Goal: Use online tool/utility

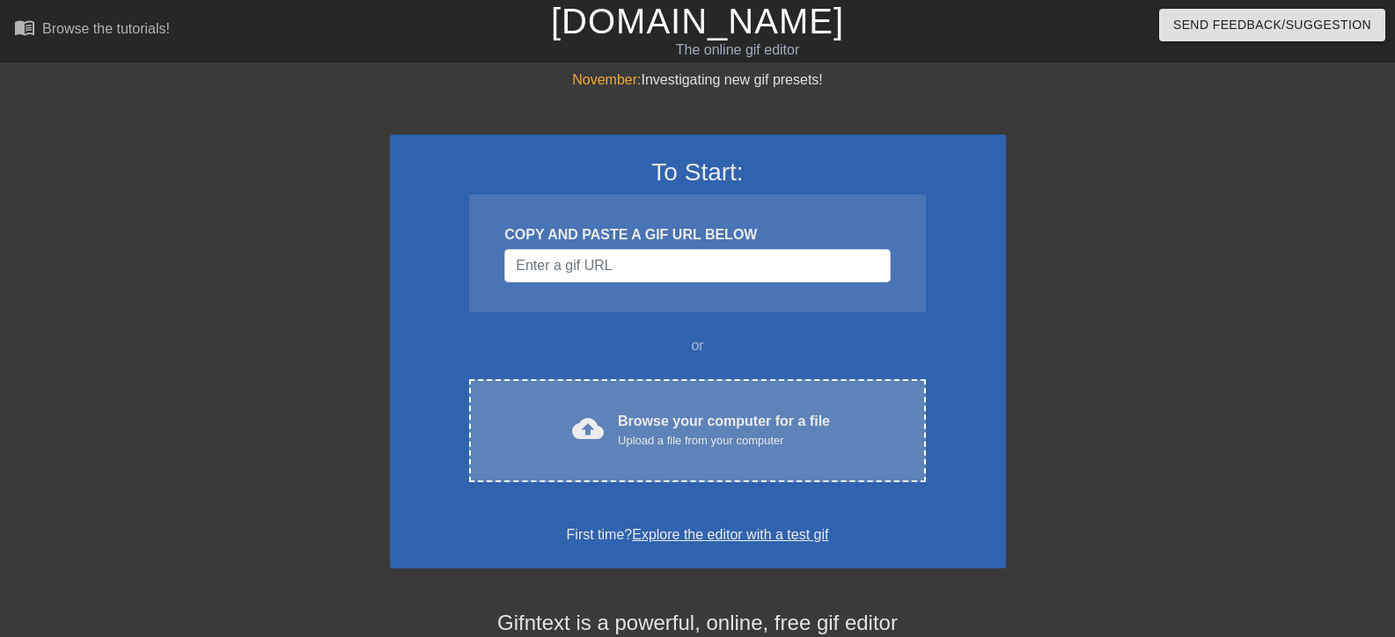
click at [636, 442] on div "Upload a file from your computer" at bounding box center [724, 441] width 212 height 18
click at [641, 425] on div "Browse your computer for a file Upload a file from your computer" at bounding box center [724, 430] width 212 height 39
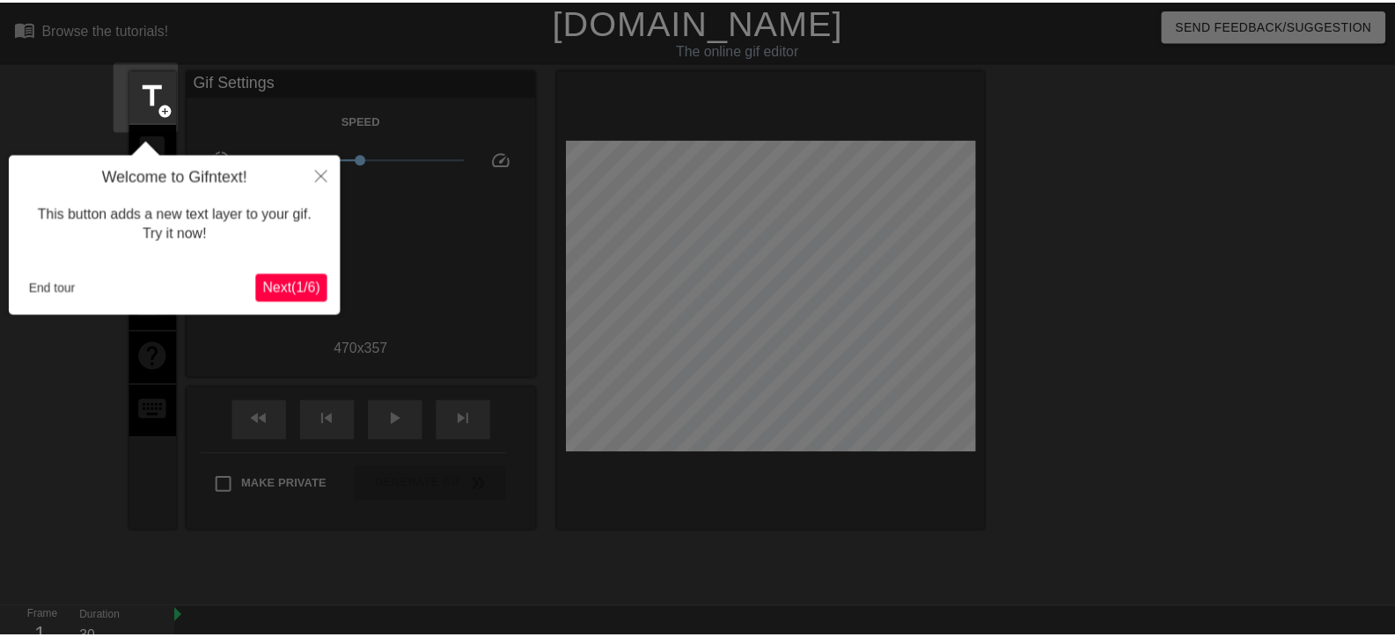
scroll to position [43, 0]
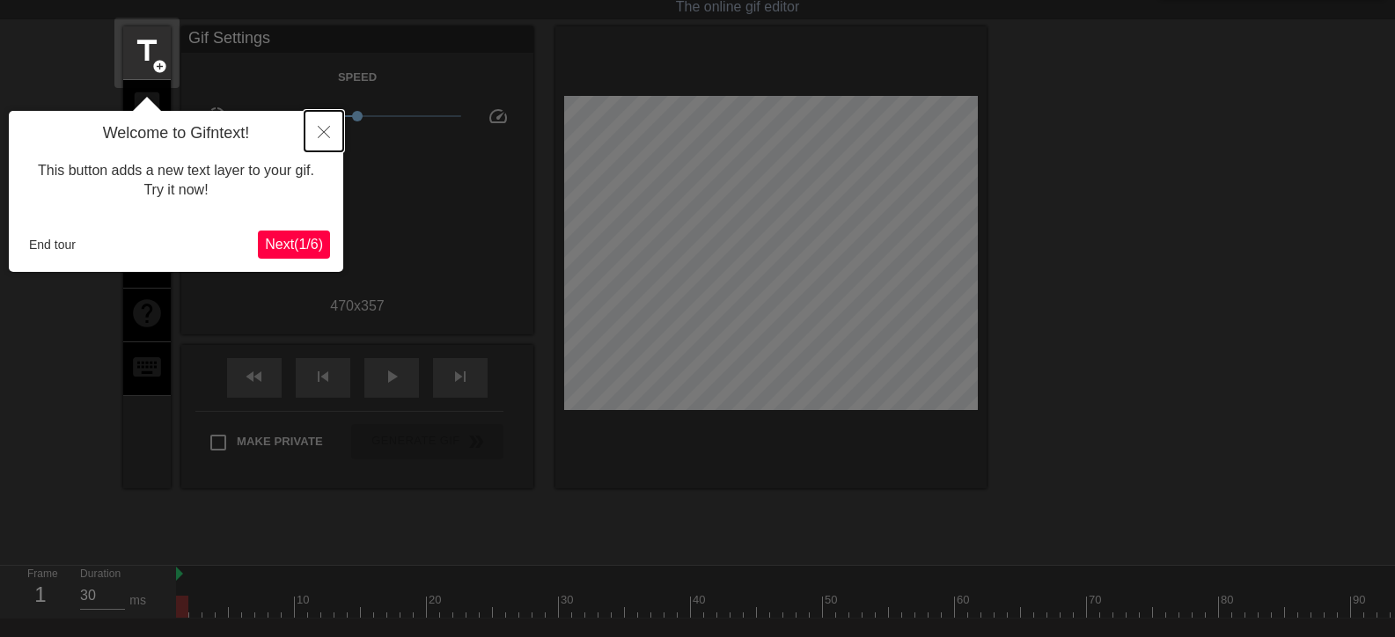
click at [320, 142] on button "Close" at bounding box center [323, 131] width 39 height 40
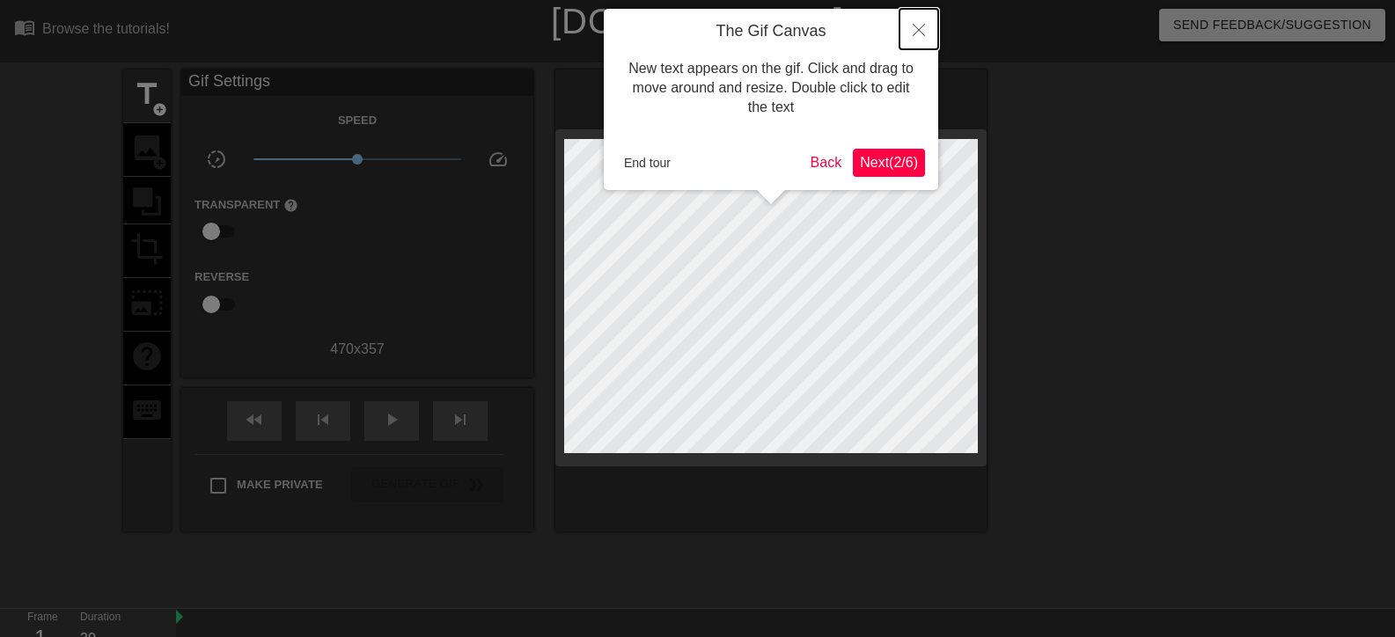
click at [919, 35] on icon "Close" at bounding box center [918, 30] width 12 height 12
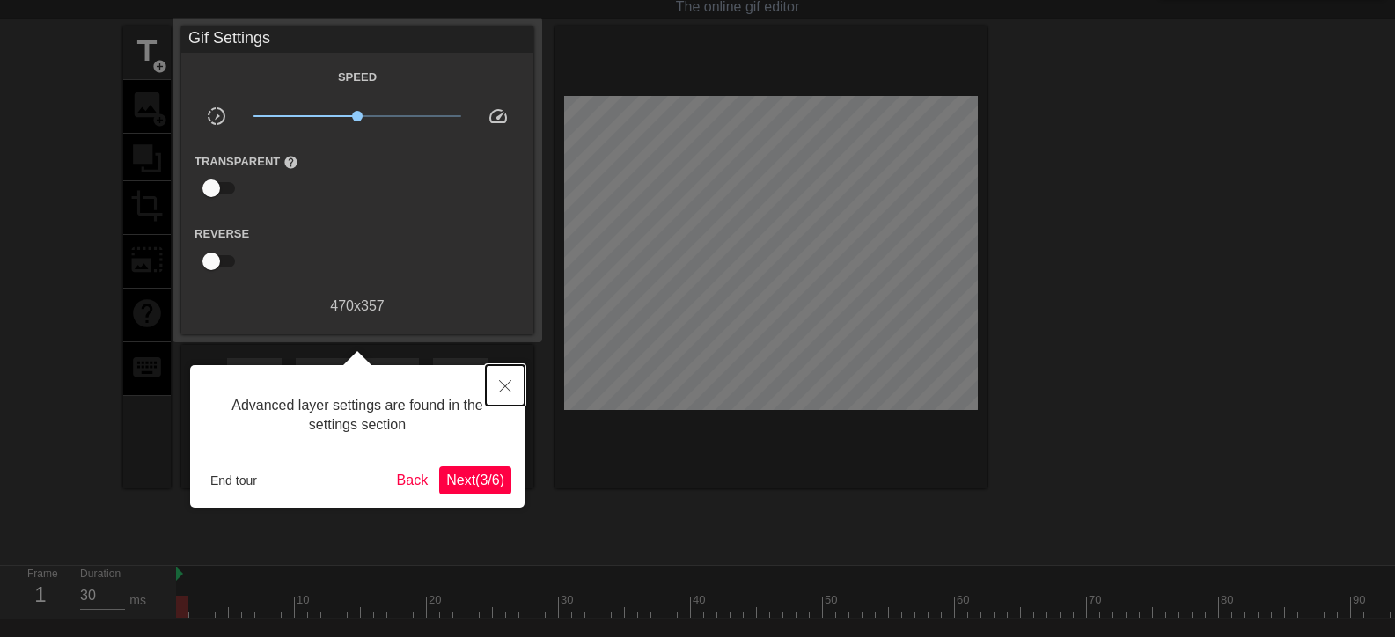
click at [495, 385] on button "Close" at bounding box center [505, 385] width 39 height 40
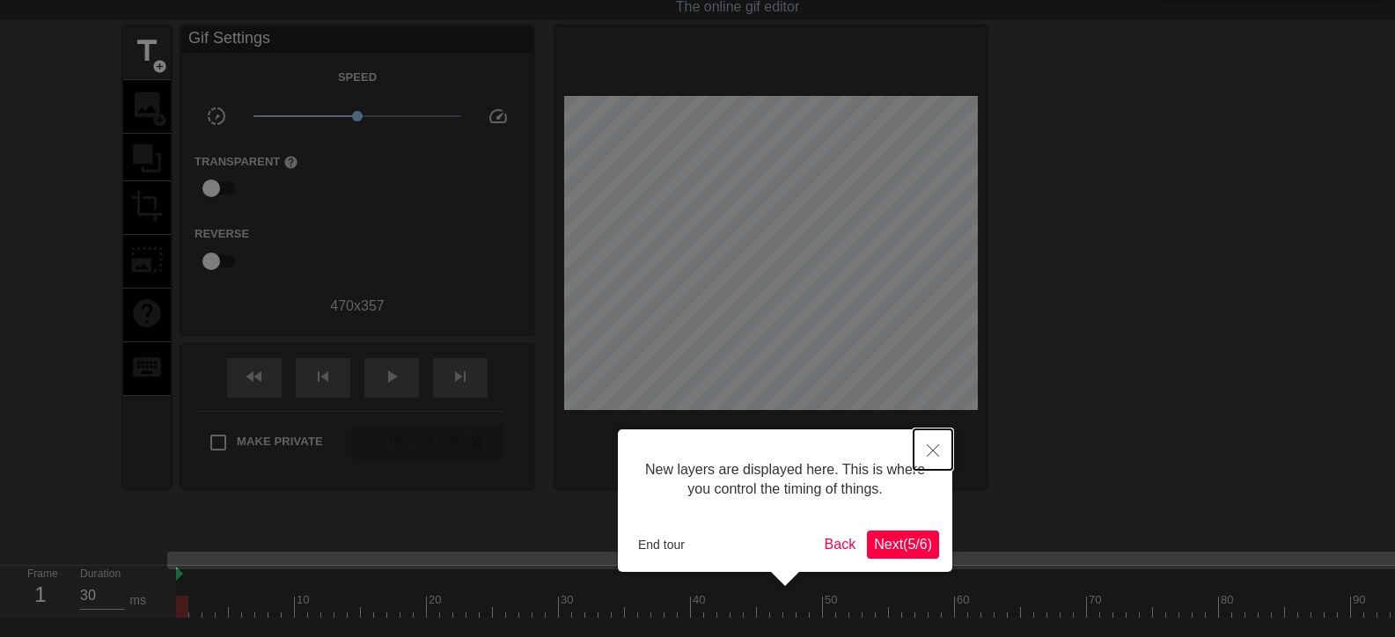
click at [933, 447] on icon "Close" at bounding box center [933, 450] width 12 height 12
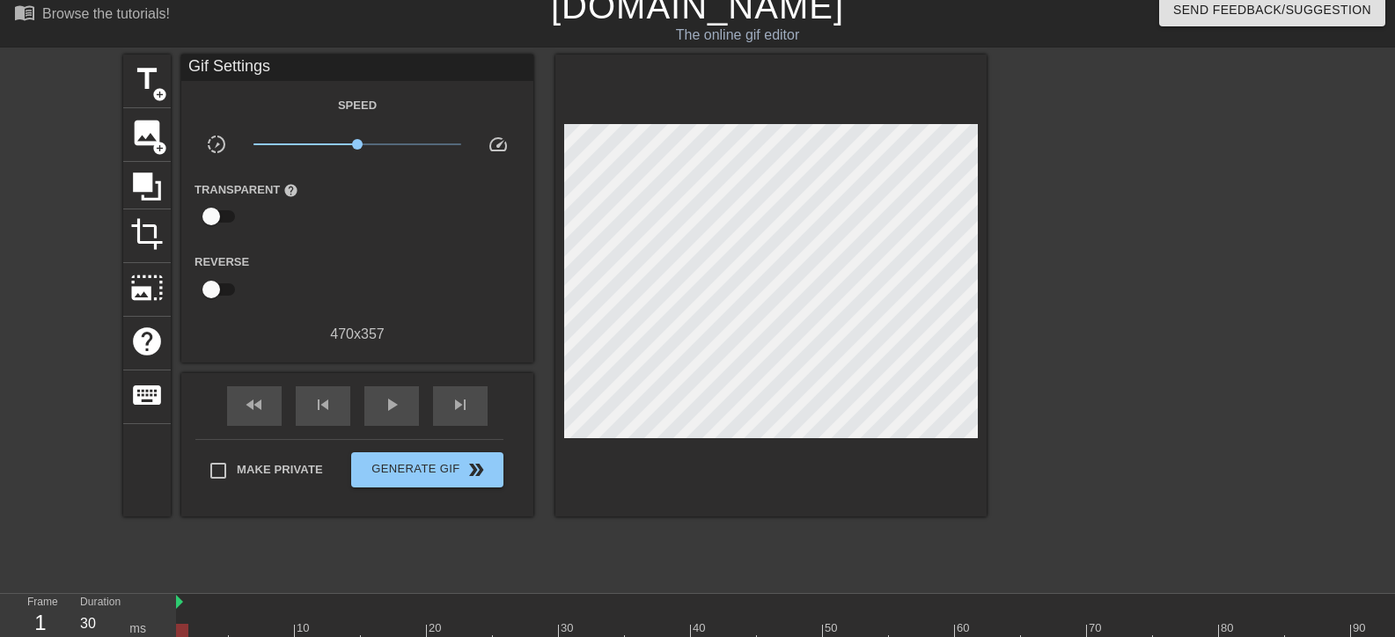
scroll to position [0, 0]
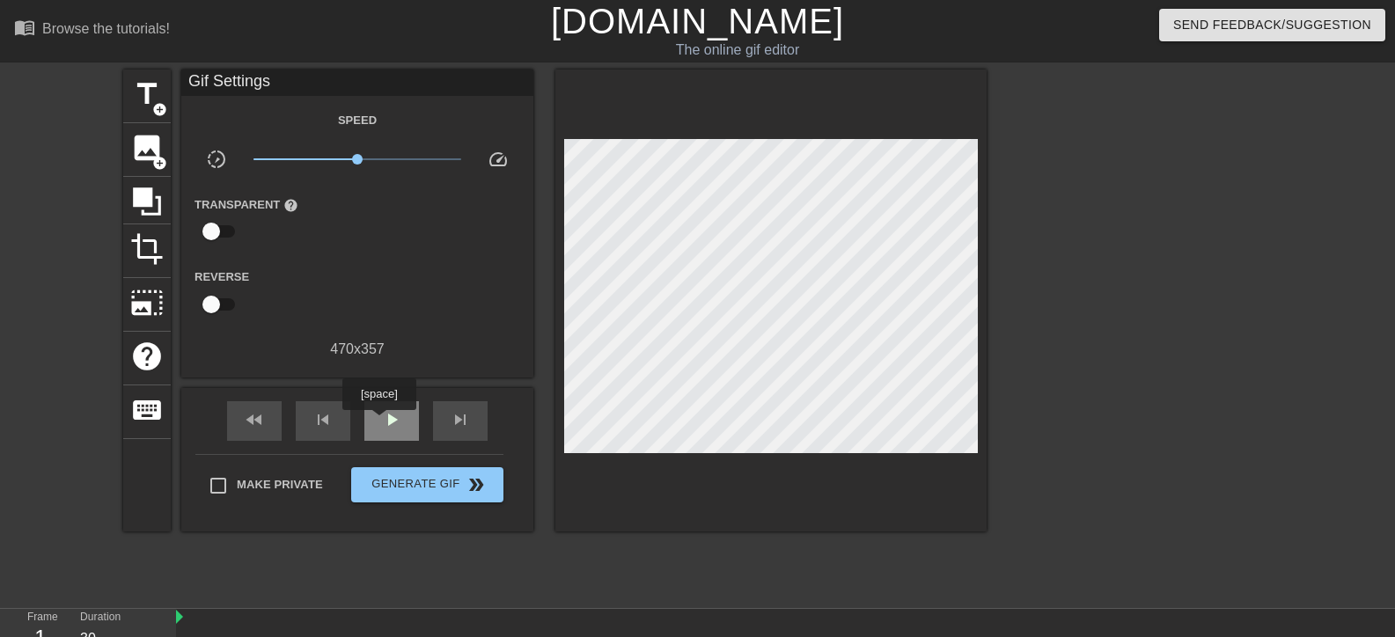
click at [378, 422] on div "play_arrow" at bounding box center [391, 421] width 55 height 40
click at [383, 421] on span "pause" at bounding box center [391, 419] width 21 height 21
click at [148, 198] on icon at bounding box center [147, 201] width 28 height 28
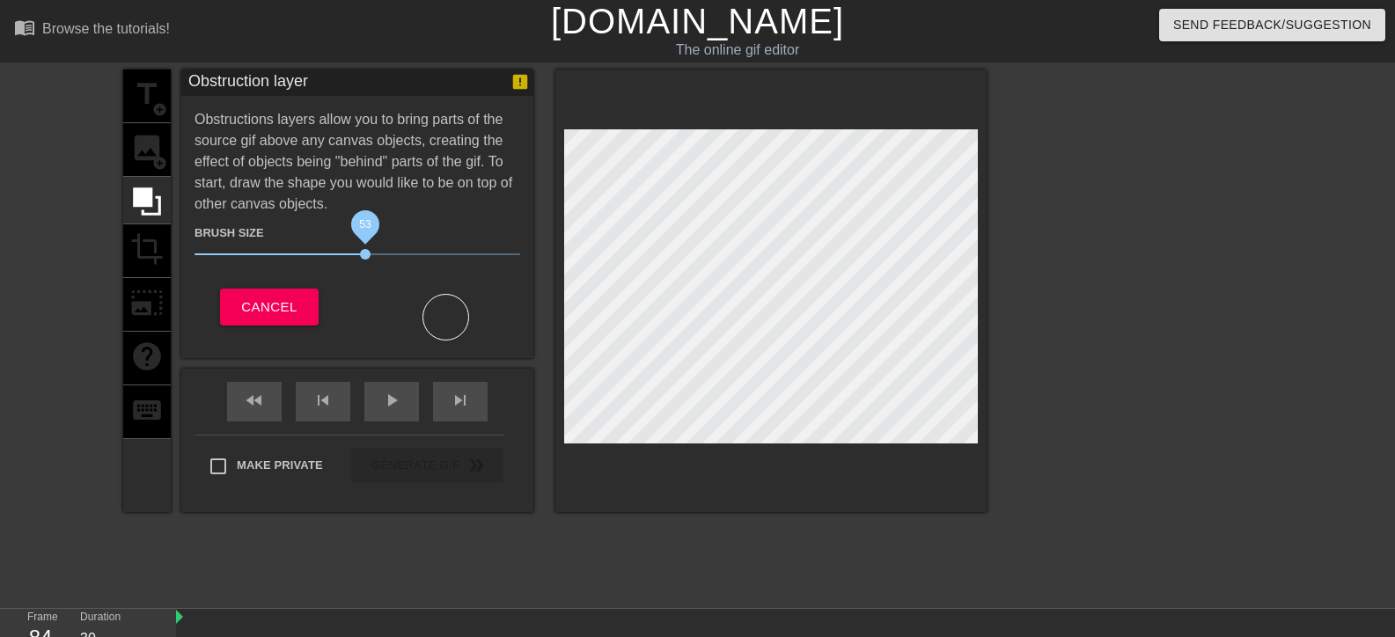
drag, startPoint x: 290, startPoint y: 255, endPoint x: 365, endPoint y: 259, distance: 74.9
click at [365, 259] on span "53" at bounding box center [365, 254] width 11 height 11
click at [442, 326] on div at bounding box center [445, 317] width 47 height 47
drag, startPoint x: 453, startPoint y: 319, endPoint x: 480, endPoint y: 313, distance: 26.9
click at [475, 315] on div at bounding box center [445, 319] width 176 height 46
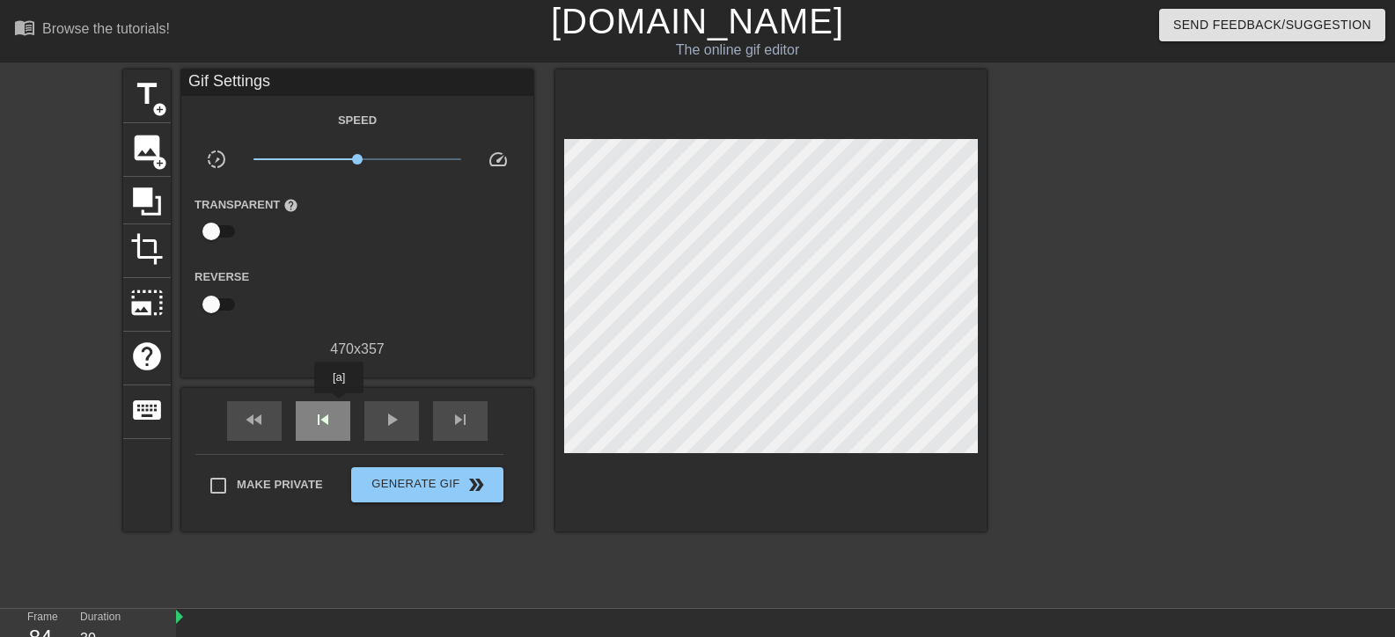
click at [339, 406] on div "skip_previous" at bounding box center [323, 421] width 55 height 40
click at [396, 423] on span "play_arrow" at bounding box center [391, 419] width 21 height 21
click at [333, 423] on span "skip_previous" at bounding box center [322, 419] width 21 height 21
click at [266, 423] on div "fast_rewind" at bounding box center [254, 421] width 55 height 40
click at [393, 415] on span "pause" at bounding box center [391, 419] width 21 height 21
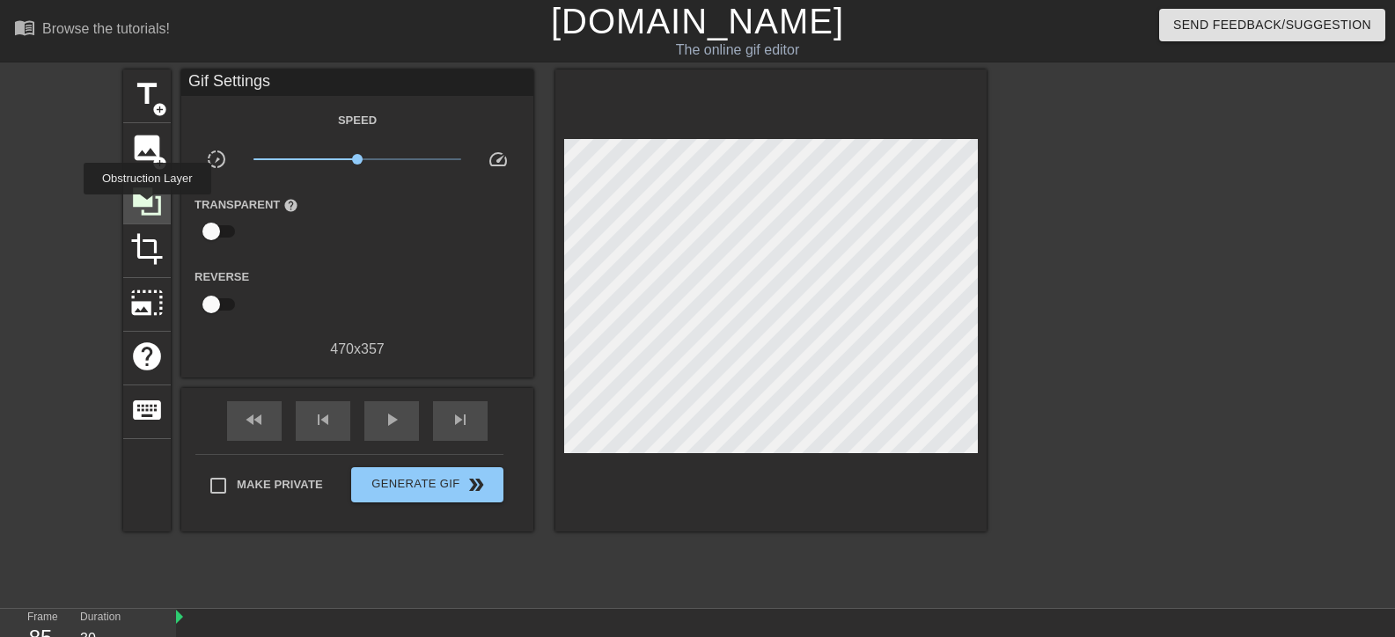
click at [147, 207] on icon at bounding box center [146, 201] width 33 height 33
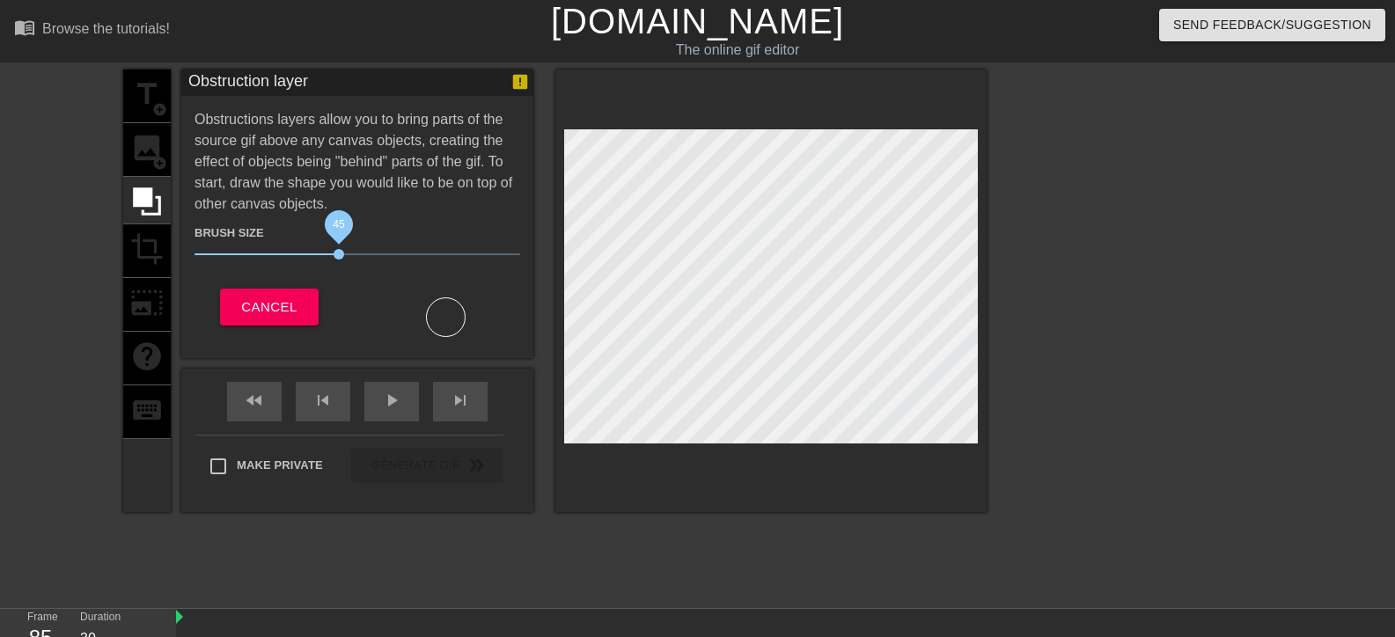
drag, startPoint x: 363, startPoint y: 250, endPoint x: 341, endPoint y: 253, distance: 23.0
click at [341, 253] on span "45" at bounding box center [338, 254] width 11 height 11
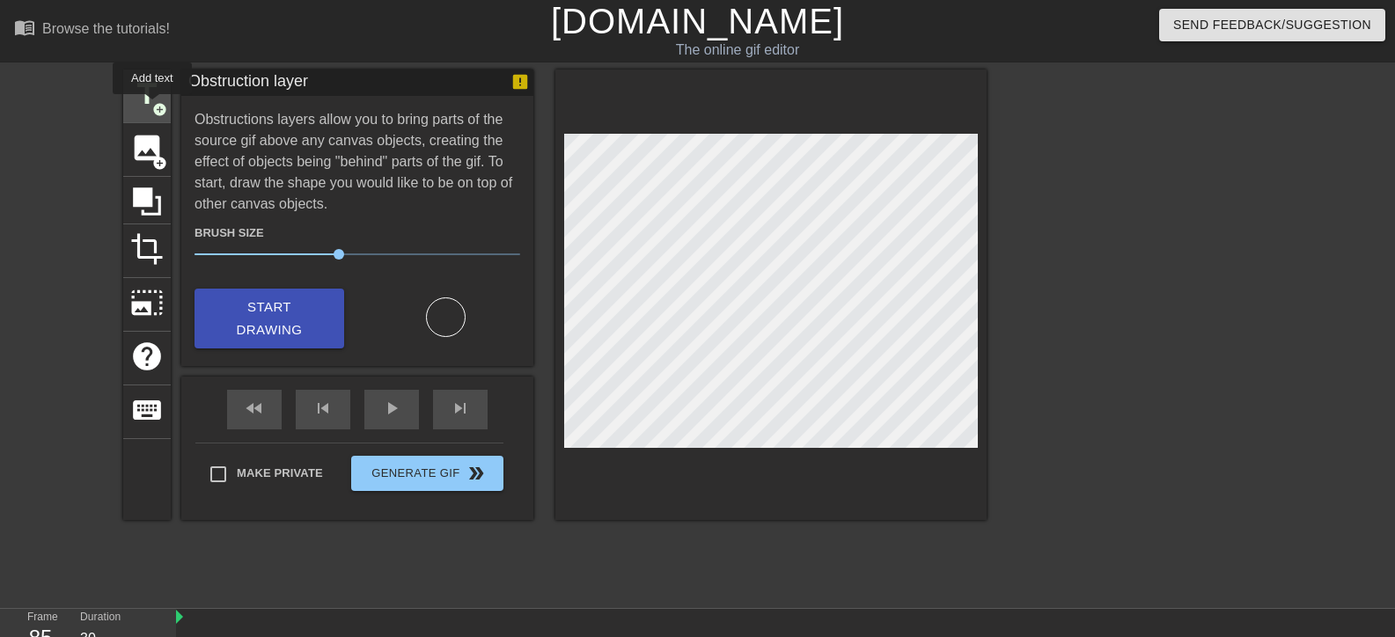
click at [152, 106] on span "add_circle" at bounding box center [159, 109] width 15 height 15
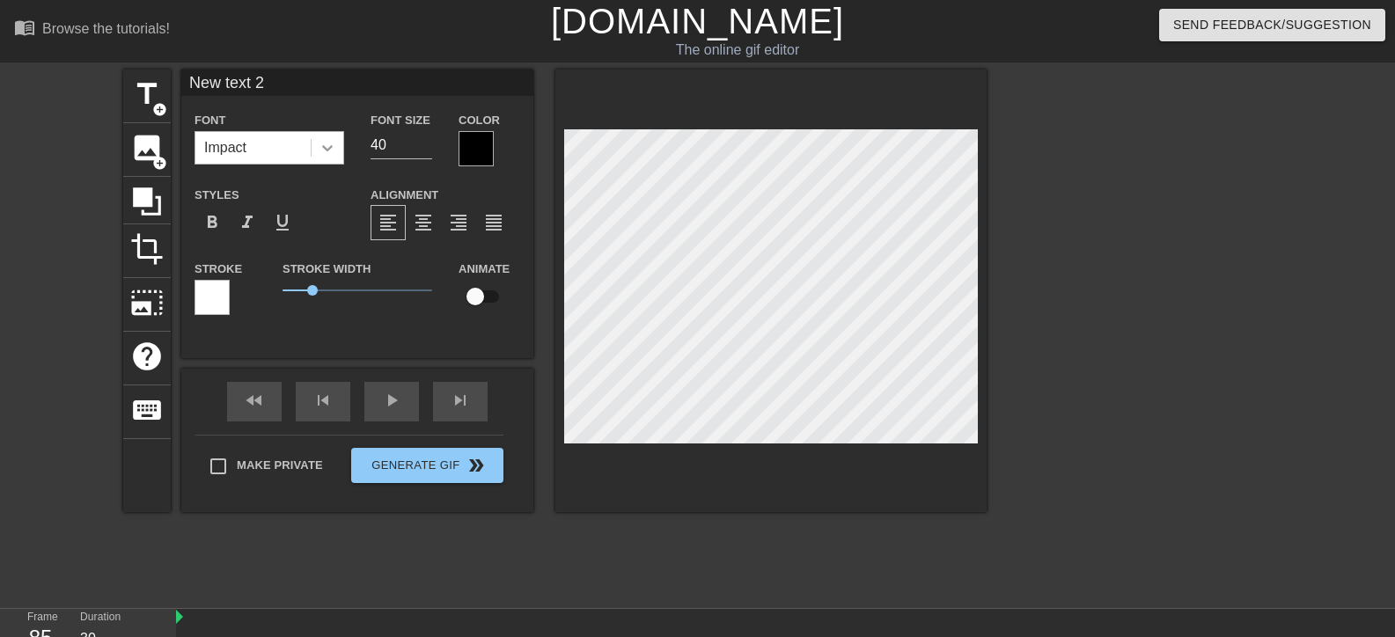
click at [319, 146] on icon at bounding box center [328, 148] width 18 height 18
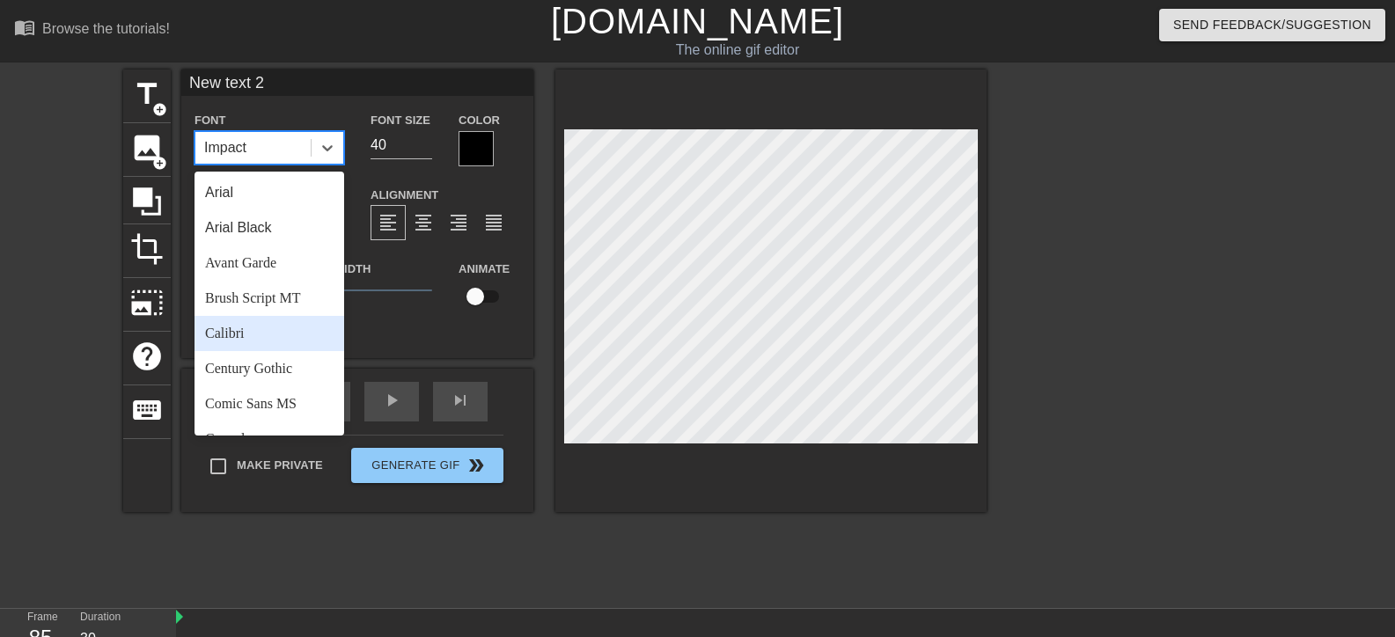
click at [240, 328] on div "Calibri" at bounding box center [269, 333] width 150 height 35
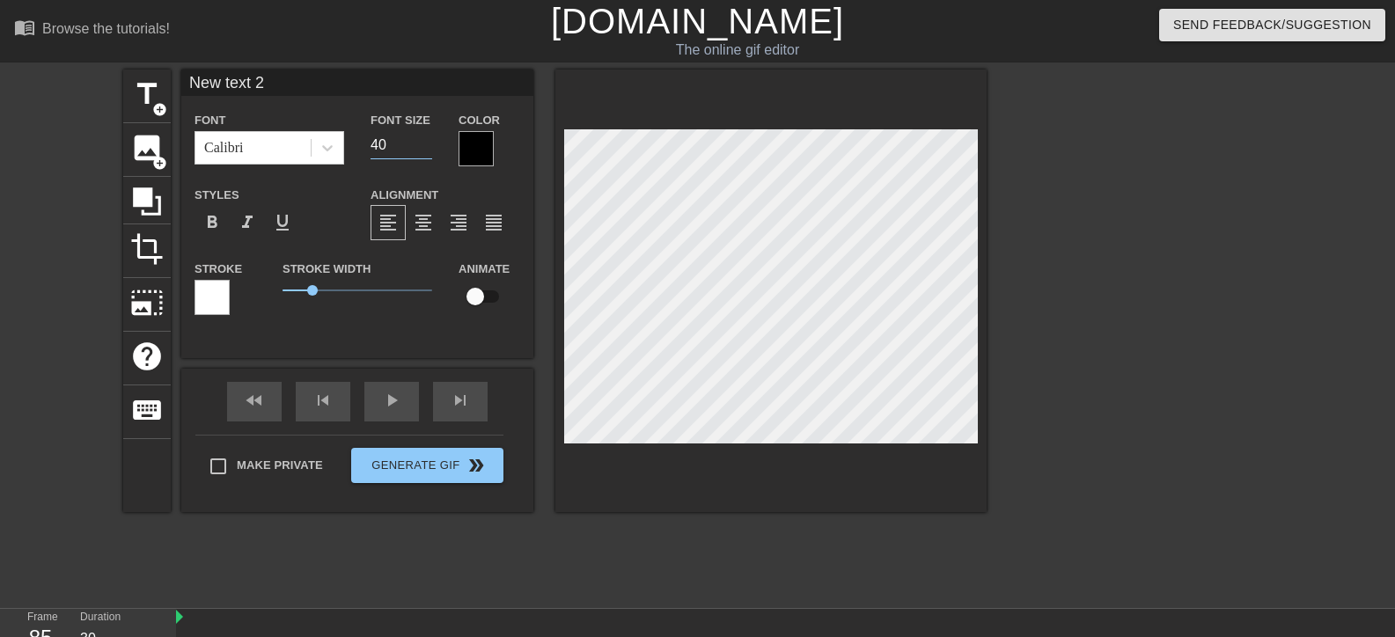
click at [387, 145] on input "40" at bounding box center [401, 145] width 62 height 28
click at [387, 145] on input "1" at bounding box center [401, 145] width 62 height 28
type input "24"
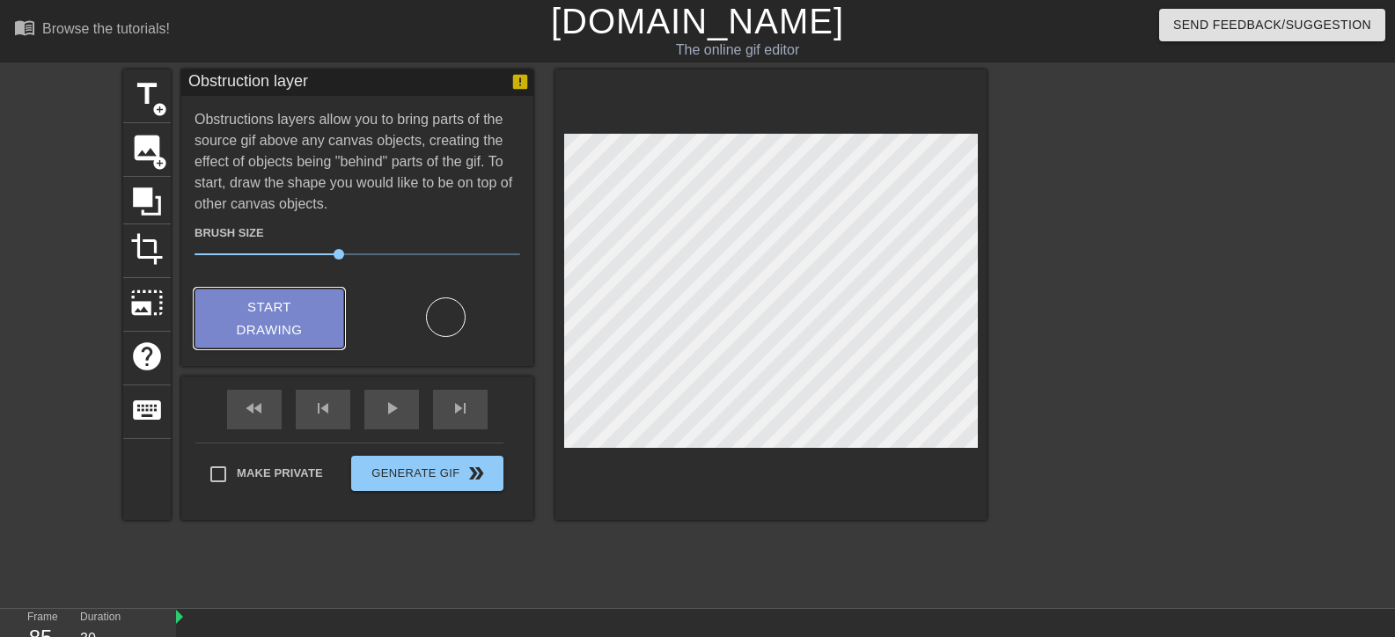
click at [301, 316] on span "Start Drawing" at bounding box center [269, 319] width 107 height 47
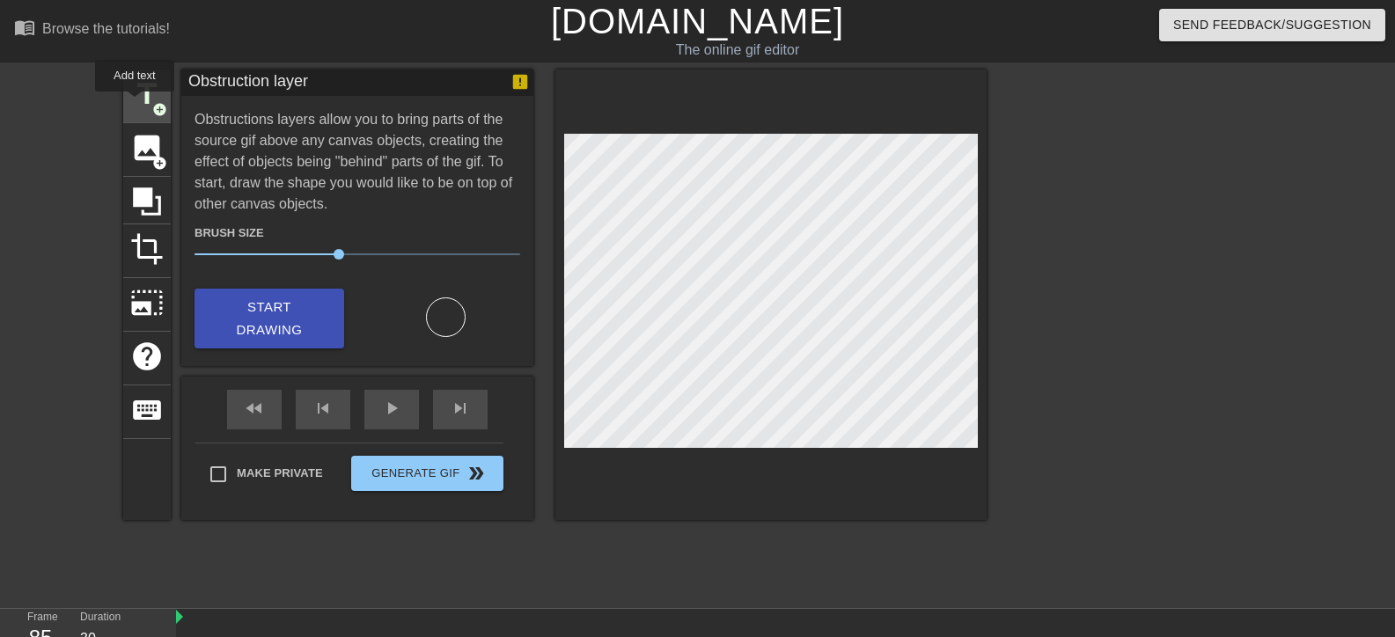
click at [135, 104] on span "title" at bounding box center [146, 93] width 33 height 33
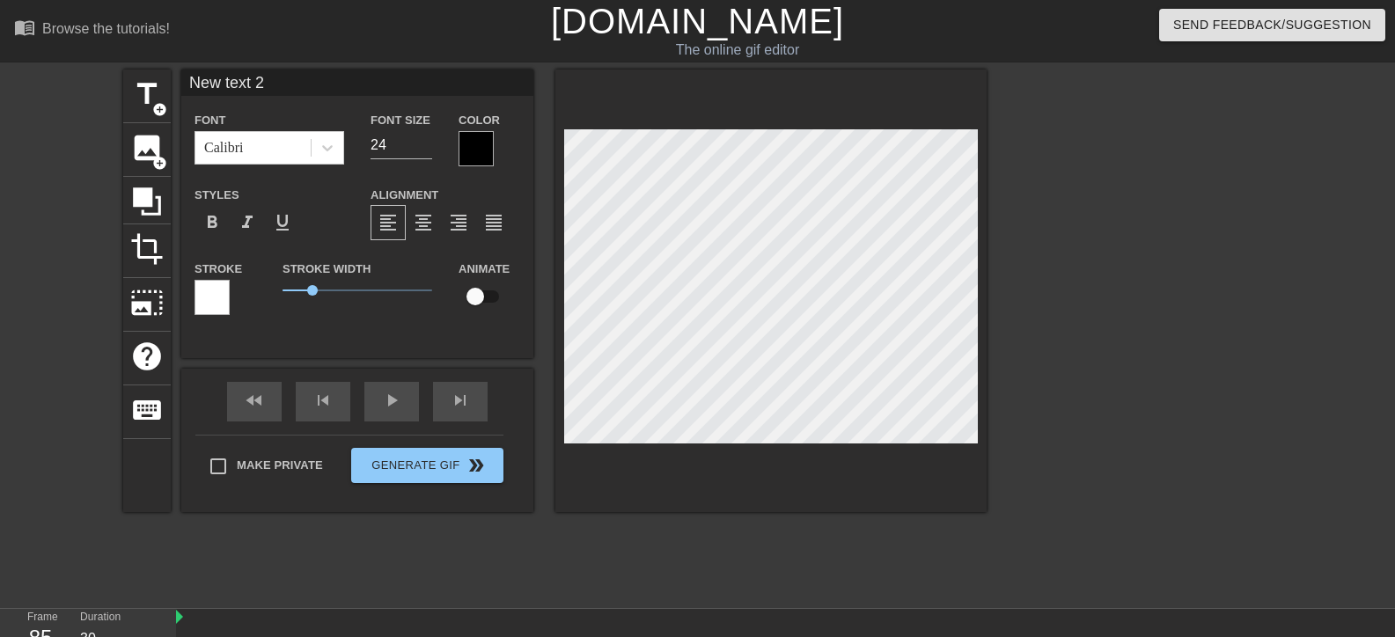
scroll to position [3, 5]
